Goal: Task Accomplishment & Management: Manage account settings

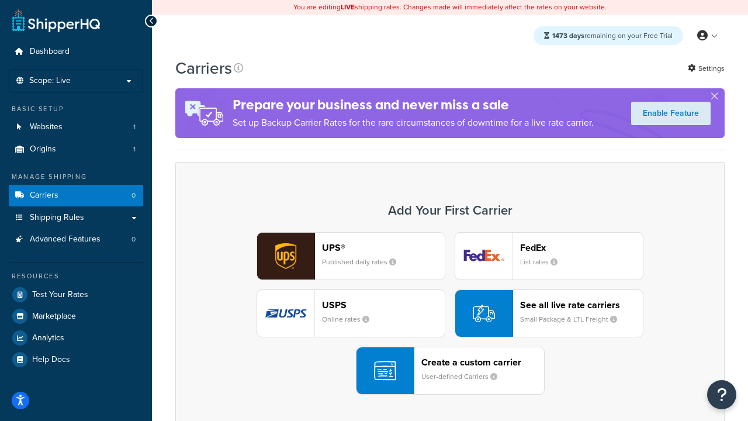
click at [450, 313] on div "UPS® Published daily rates FedEx List rates USPS Online rates See all live rate…" at bounding box center [450, 313] width 525 height 163
click at [582, 247] on header "FedEx" at bounding box center [581, 247] width 123 height 11
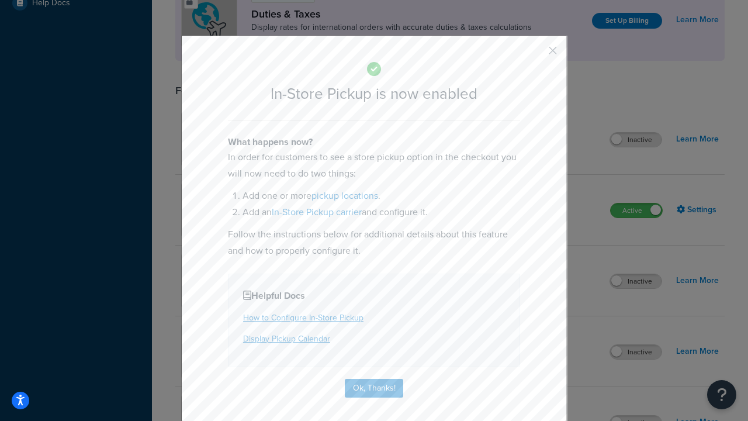
click at [535, 54] on button "button" at bounding box center [535, 54] width 3 height 3
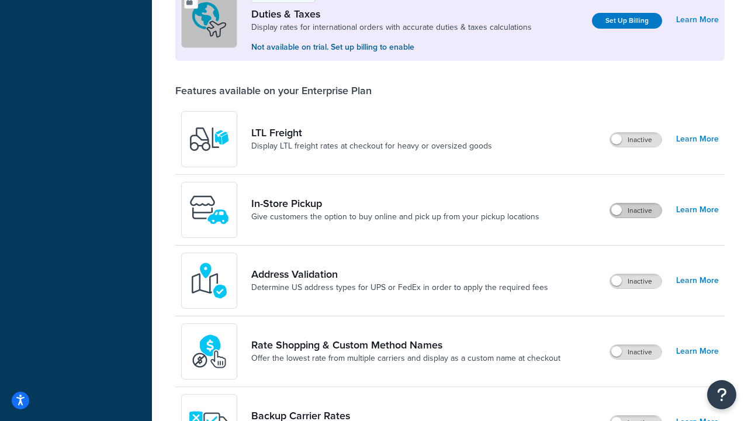
scroll to position [357, 0]
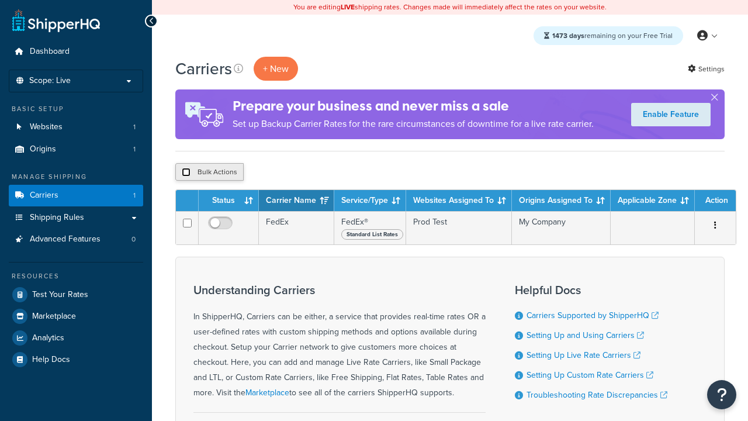
click at [186, 172] on input "checkbox" at bounding box center [186, 172] width 9 height 9
checkbox input "true"
click at [0, 0] on button "Delete" at bounding box center [0, 0] width 0 height 0
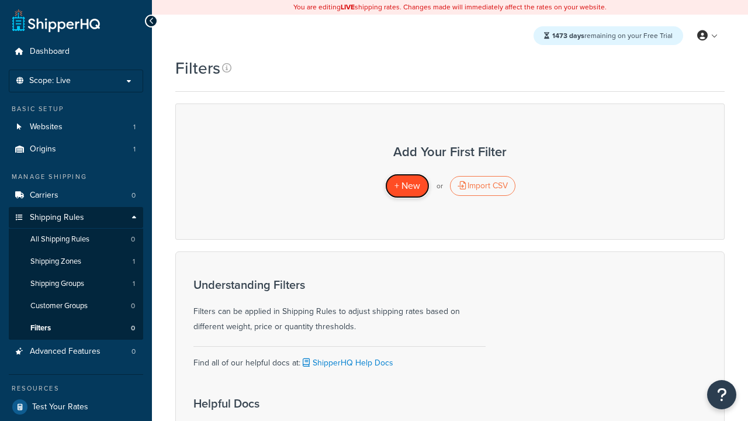
click at [407, 186] on span "+ New" at bounding box center [408, 185] width 26 height 13
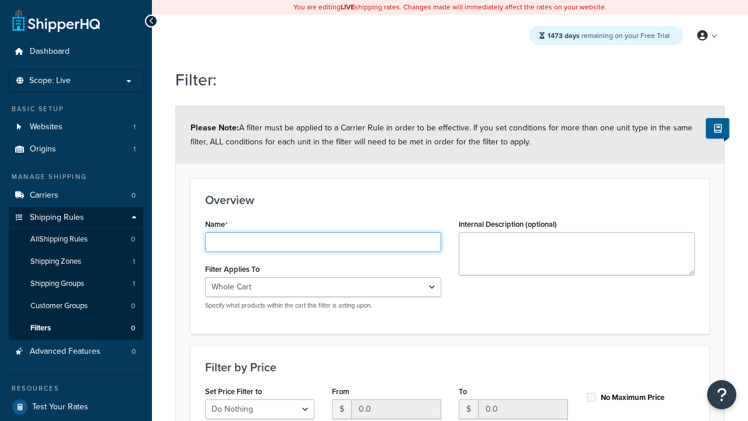
type input "price < 100"
select select "range"
type input "price < 100"
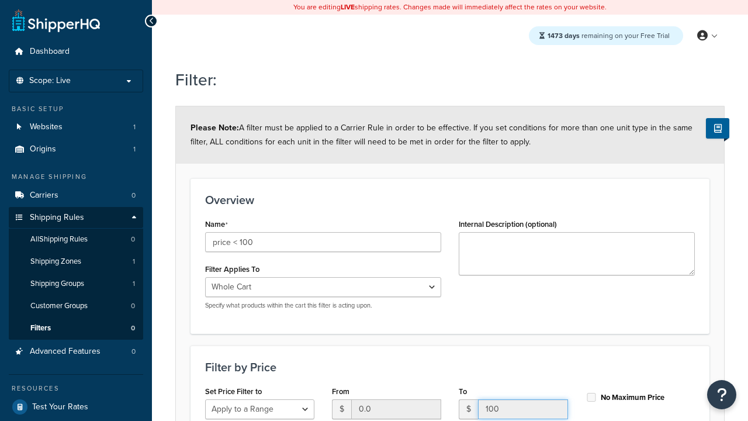
type input "100"
checkbox input "true"
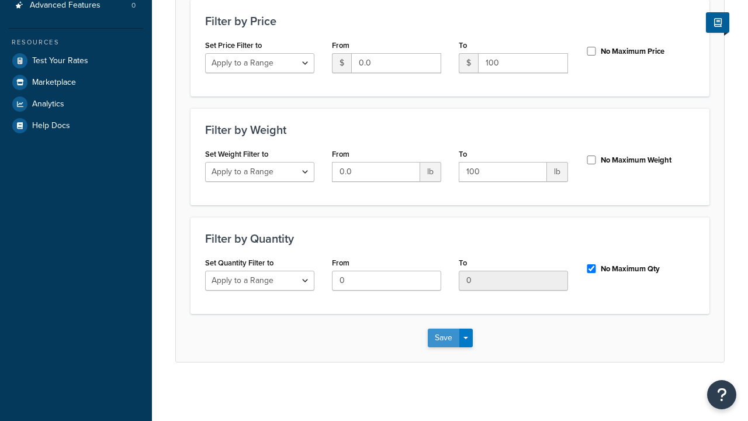
click at [443, 337] on button "Save" at bounding box center [444, 338] width 32 height 19
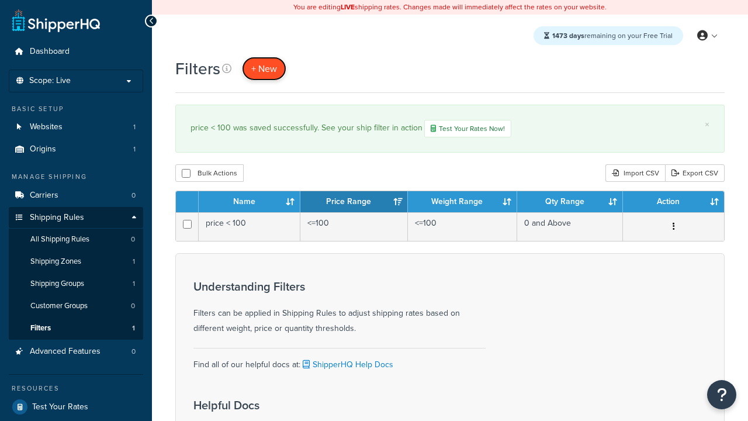
click at [264, 68] on span "+ New" at bounding box center [264, 68] width 26 height 13
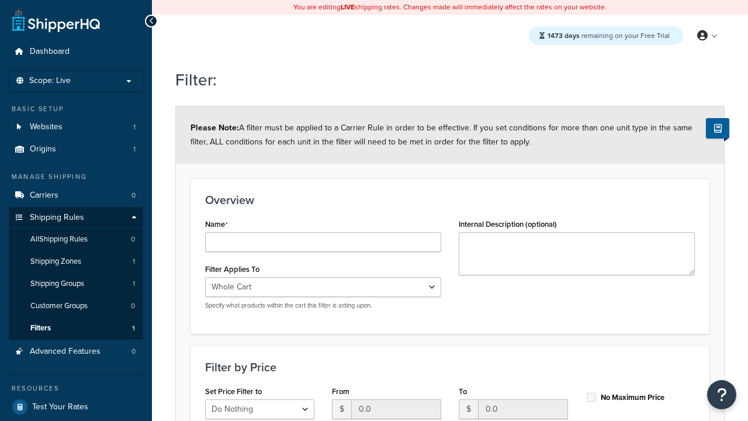
type input "weight < 10lbs"
select select "range"
type input "weight < 10lbs"
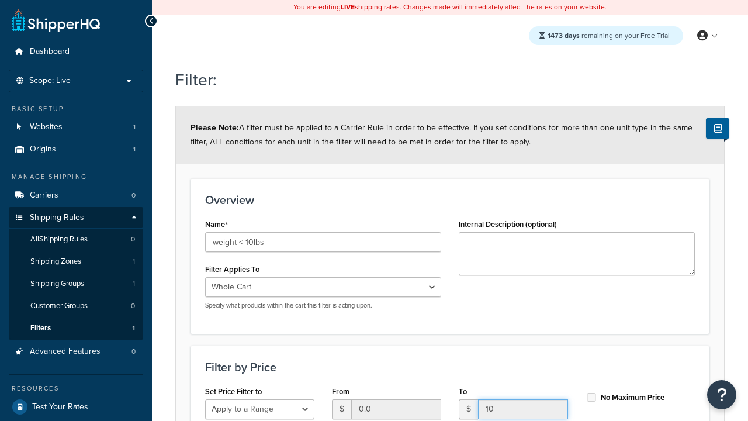
type input "10"
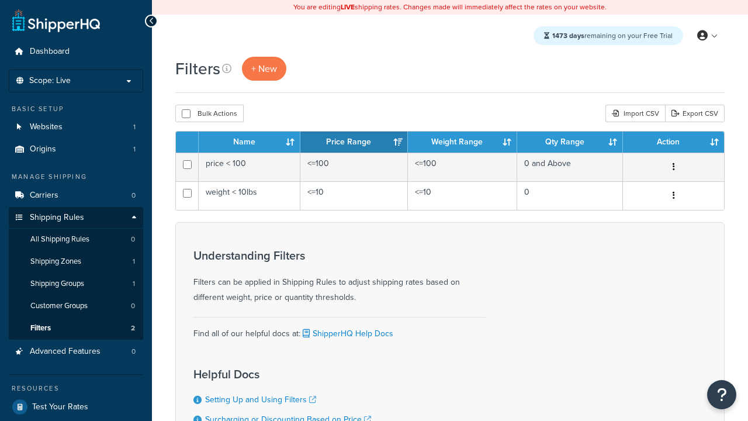
click at [250, 143] on th "Name" at bounding box center [250, 142] width 102 height 21
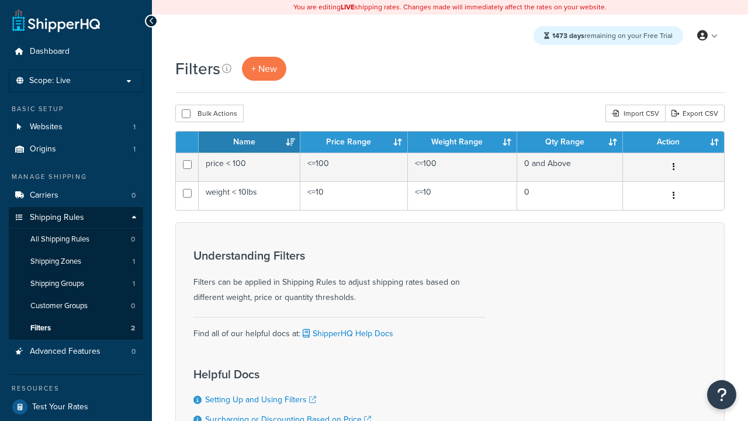
click at [250, 143] on th "Name" at bounding box center [250, 142] width 102 height 21
click at [354, 143] on th "Price Range" at bounding box center [354, 142] width 108 height 21
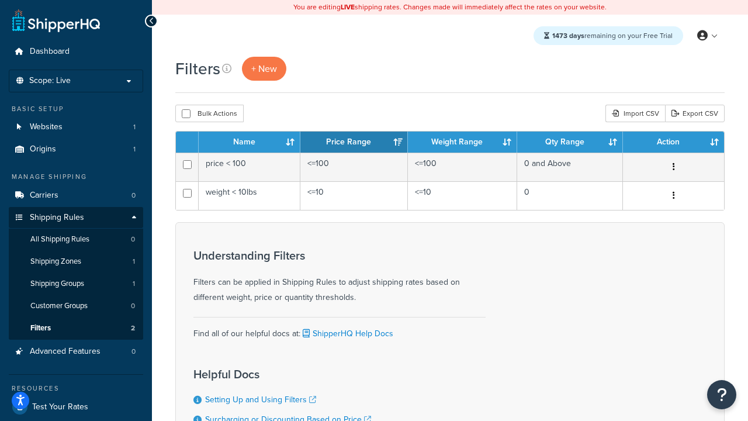
click at [462, 143] on th "Weight Range" at bounding box center [462, 142] width 109 height 21
click at [570, 143] on th "Qty Range" at bounding box center [570, 142] width 106 height 21
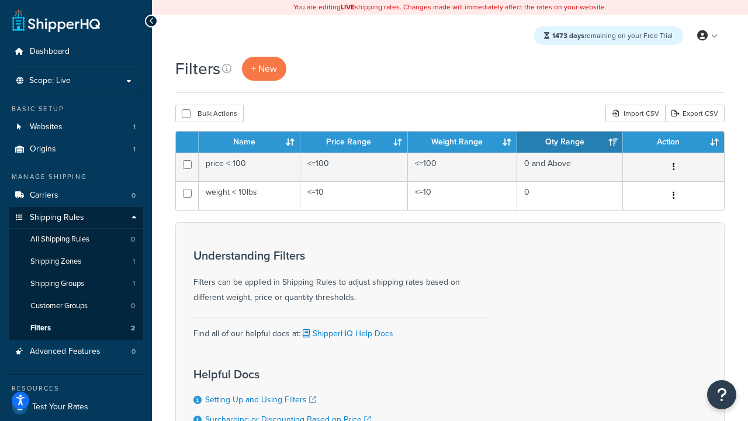
click at [673, 143] on th "Action" at bounding box center [673, 142] width 101 height 21
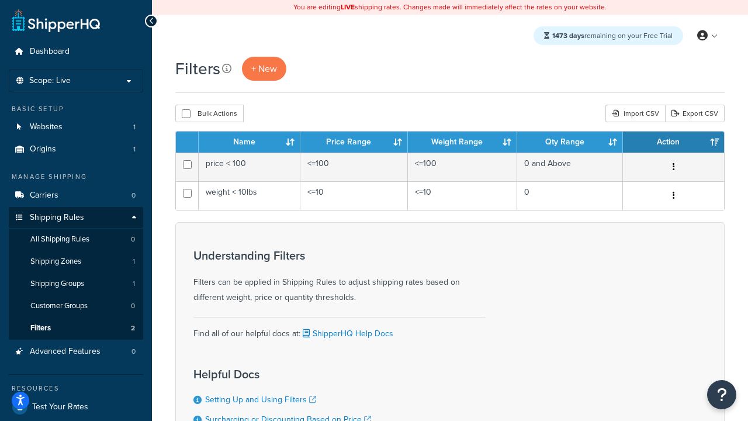
click at [227, 68] on icon at bounding box center [226, 68] width 9 height 9
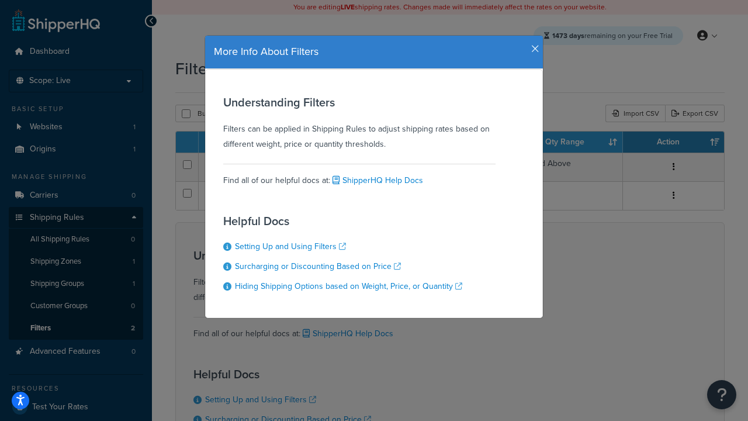
click at [533, 44] on icon "button" at bounding box center [535, 49] width 8 height 11
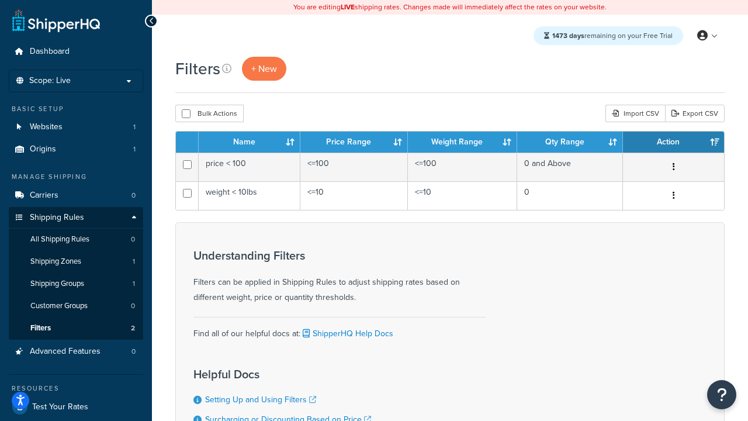
scroll to position [105, 0]
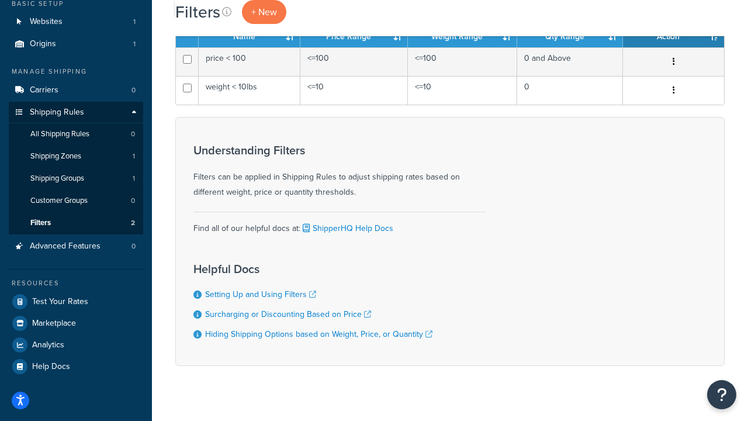
click at [209, 17] on button "Bulk Actions" at bounding box center [209, 8] width 68 height 18
checkbox input "true"
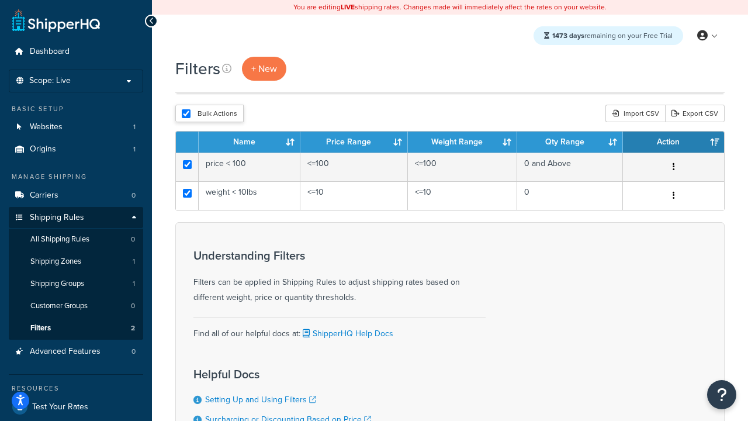
click at [0, 0] on button "Delete" at bounding box center [0, 0] width 0 height 0
